Goal: Transaction & Acquisition: Book appointment/travel/reservation

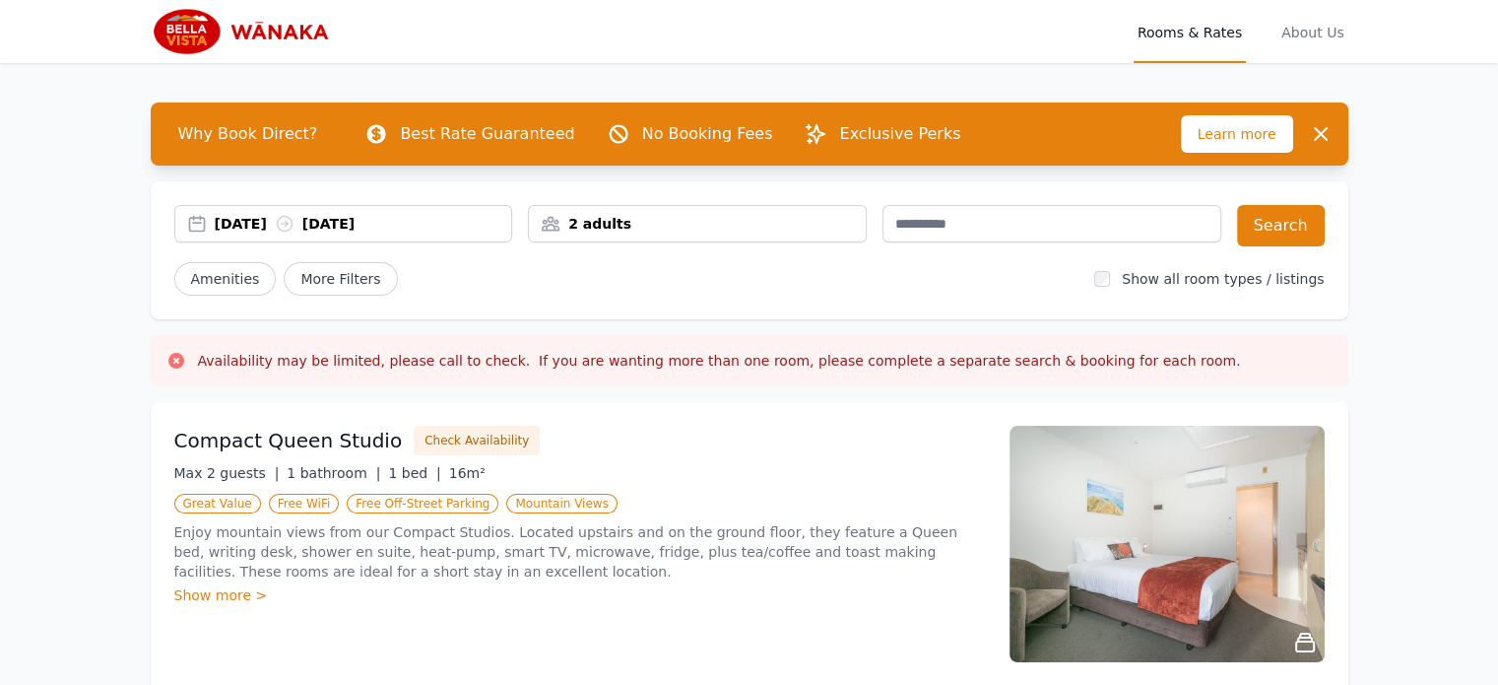
click at [282, 231] on div "[DATE] [DATE]" at bounding box center [363, 224] width 297 height 20
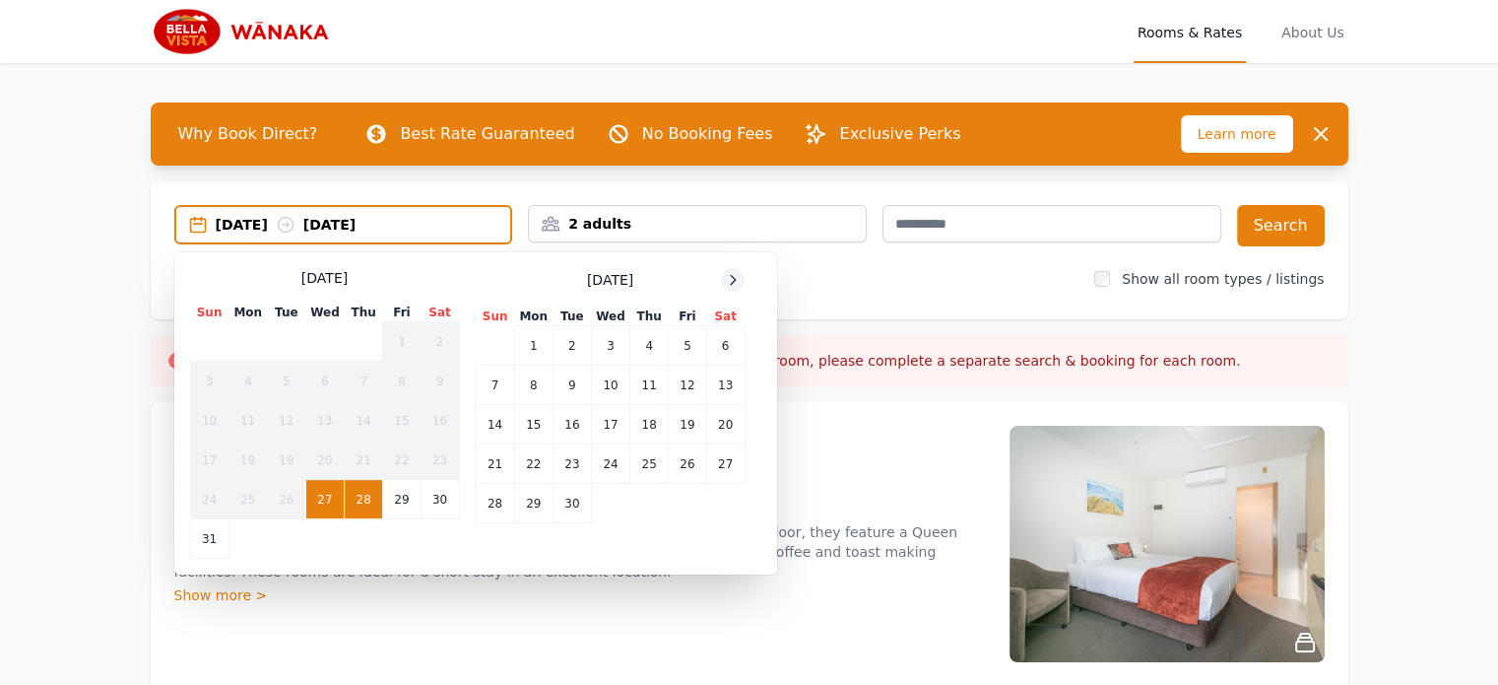
click at [728, 275] on icon at bounding box center [733, 280] width 16 height 16
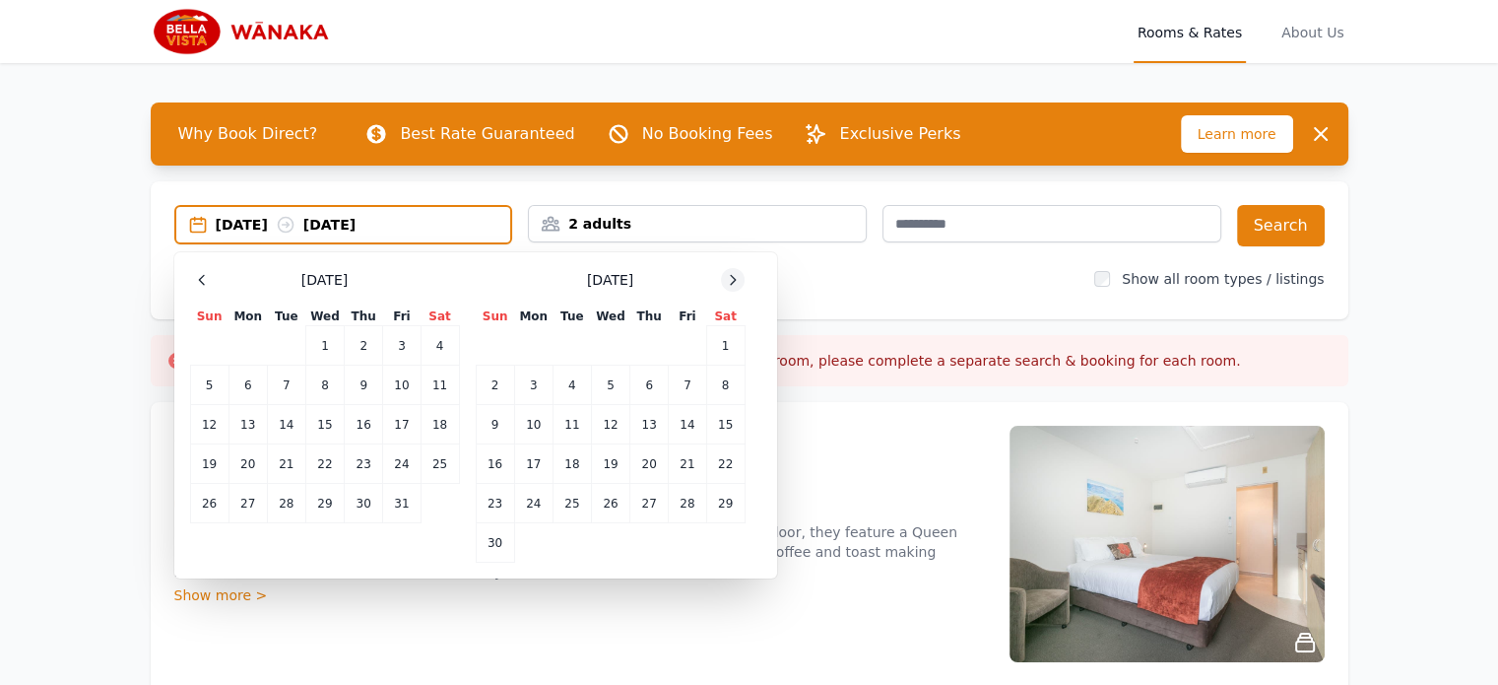
click at [728, 275] on icon at bounding box center [733, 280] width 16 height 16
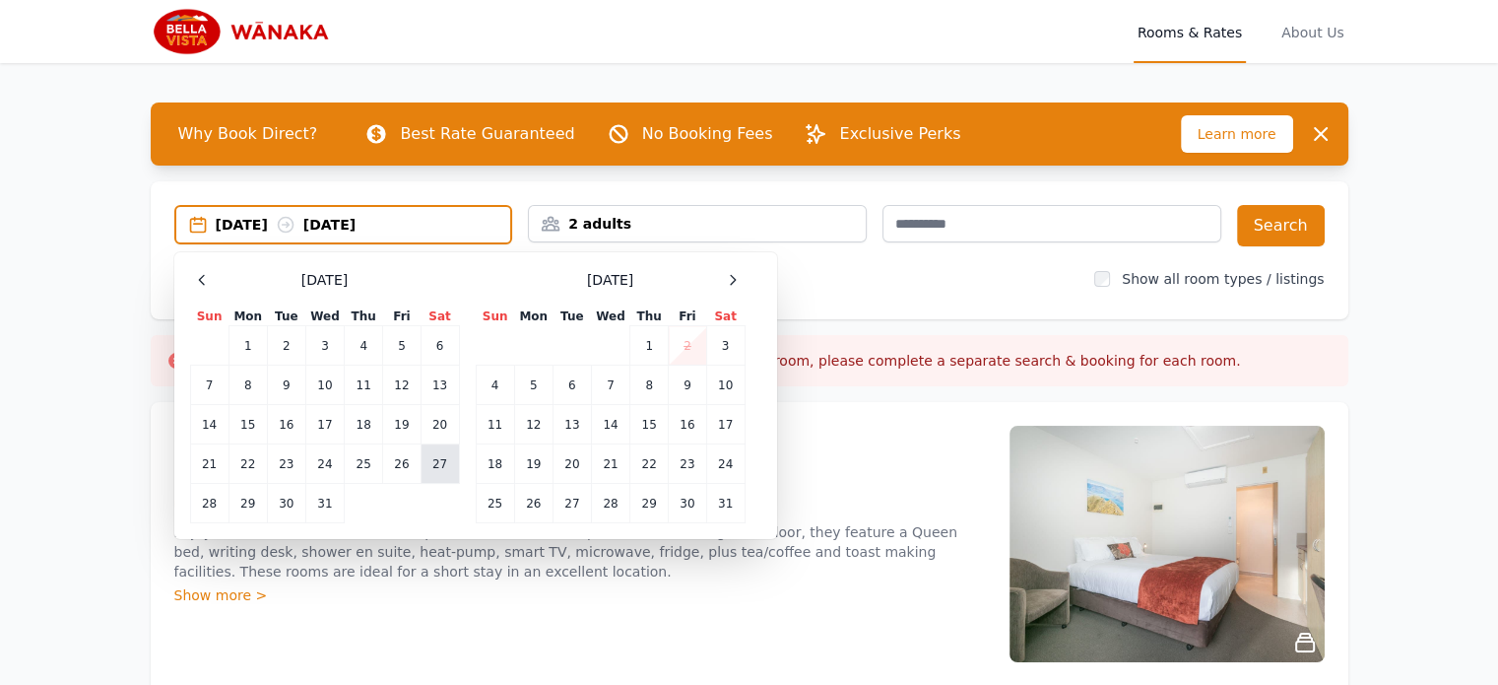
click at [431, 470] on td "27" at bounding box center [440, 463] width 38 height 39
click at [257, 509] on td "29" at bounding box center [248, 503] width 38 height 39
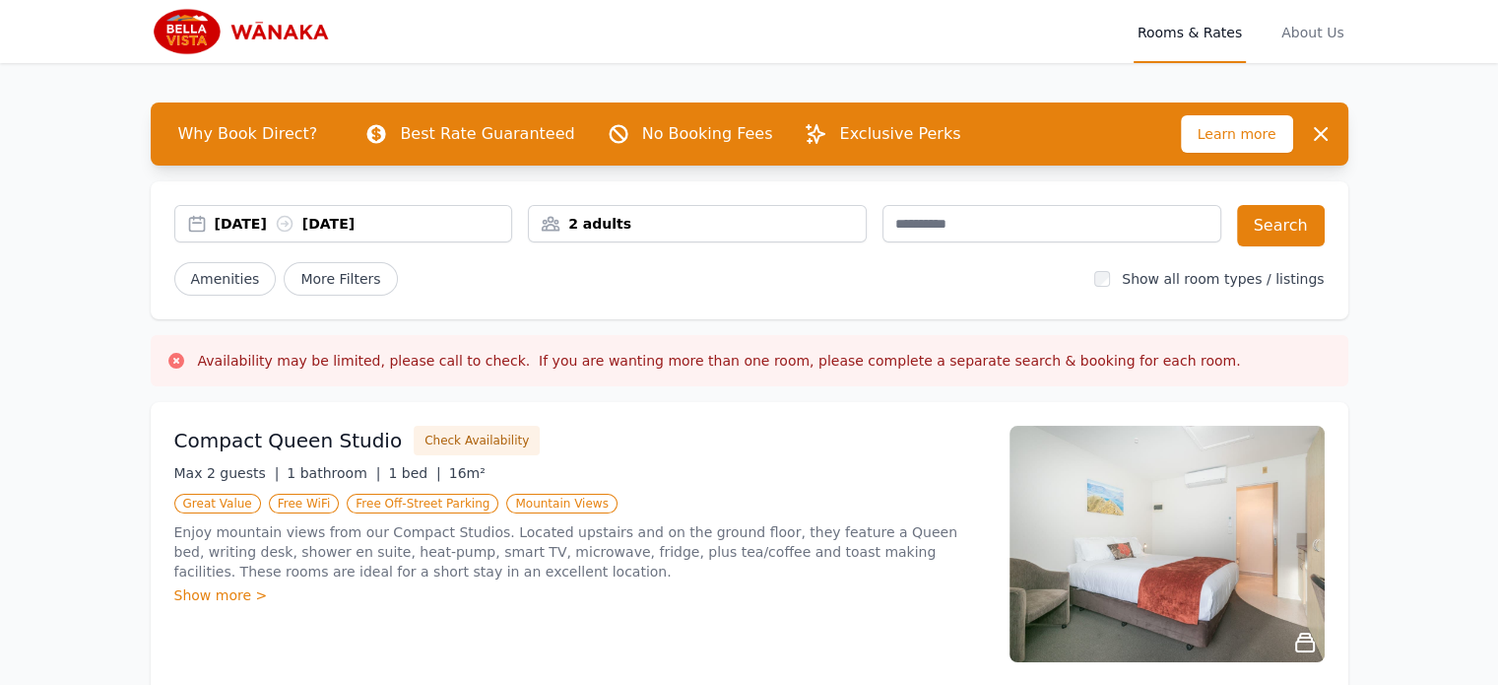
click at [723, 228] on div "2 adults" at bounding box center [697, 224] width 337 height 20
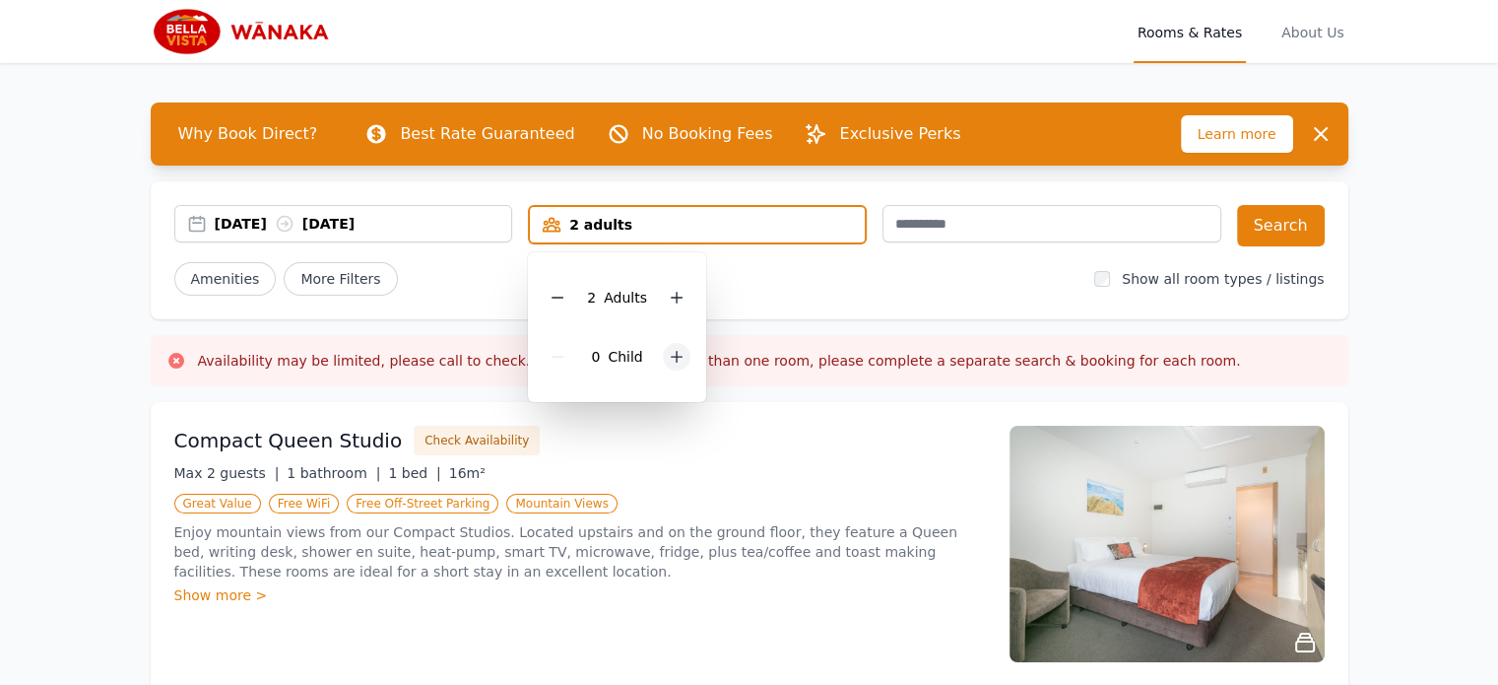
click at [676, 351] on icon at bounding box center [677, 357] width 16 height 16
click at [1304, 219] on button "Search" at bounding box center [1281, 225] width 88 height 41
